Goal: Entertainment & Leisure: Consume media (video, audio)

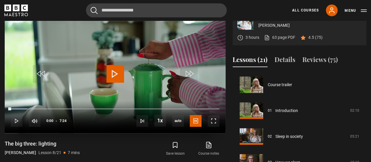
scroll to position [181, 0]
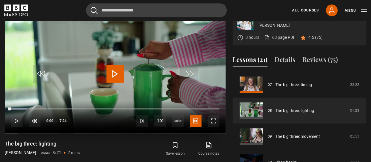
click at [117, 82] on span "Video Player" at bounding box center [115, 74] width 18 height 18
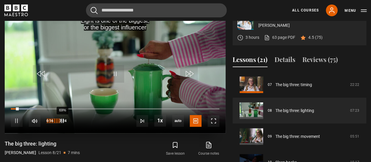
click at [62, 123] on div "69%" at bounding box center [62, 120] width 0 height 4
click at [58, 123] on div "64%" at bounding box center [55, 120] width 18 height 4
click at [56, 123] on div "55%" at bounding box center [55, 120] width 18 height 4
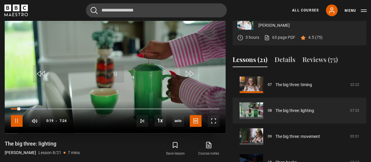
drag, startPoint x: 20, startPoint y: 139, endPoint x: 24, endPoint y: 142, distance: 5.3
click at [20, 126] on span "Video Player" at bounding box center [17, 121] width 12 height 12
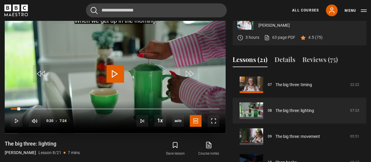
click at [118, 82] on span "Video Player" at bounding box center [115, 74] width 18 height 18
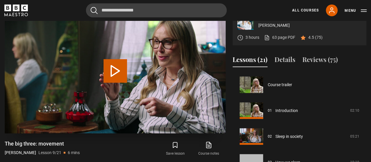
scroll to position [206, 0]
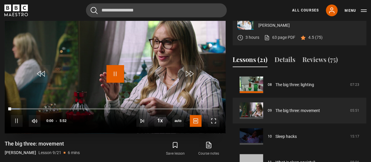
click at [119, 82] on span "Video Player" at bounding box center [115, 74] width 18 height 18
